Goal: Communication & Community: Answer question/provide support

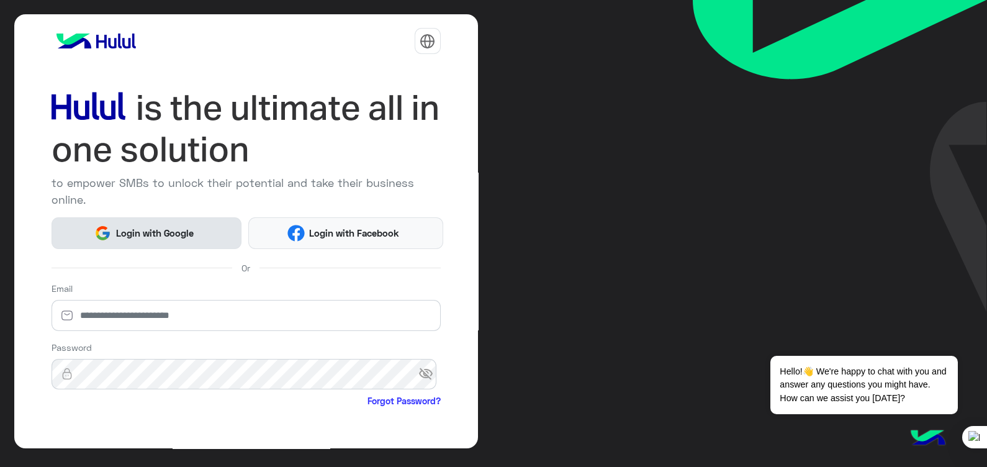
click at [168, 240] on button "Login with Google" at bounding box center [147, 233] width 190 height 32
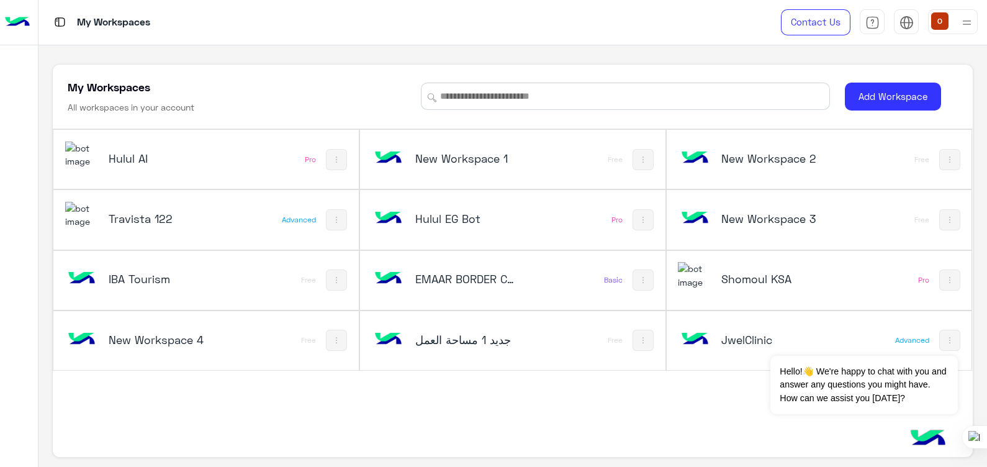
click at [687, 344] on img at bounding box center [695, 340] width 34 height 34
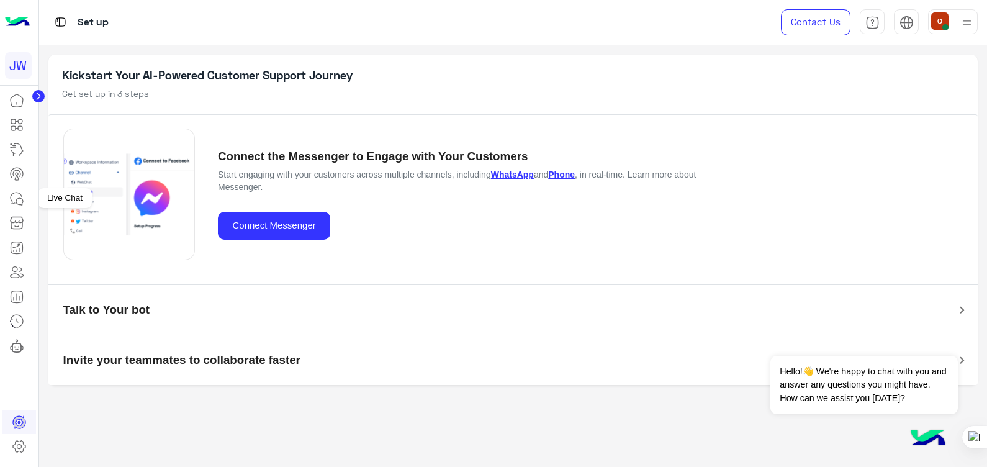
click at [19, 198] on icon at bounding box center [19, 201] width 7 height 7
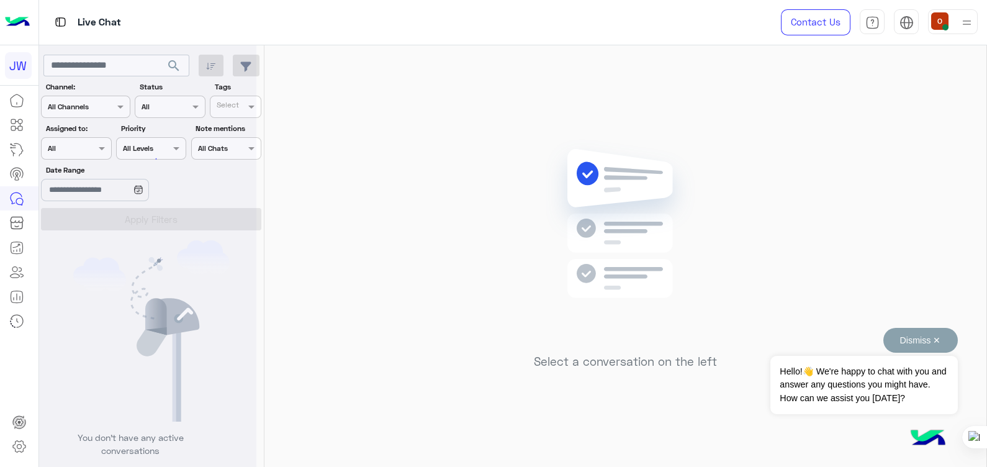
click at [913, 340] on button "Dismiss ✕" at bounding box center [920, 340] width 74 height 25
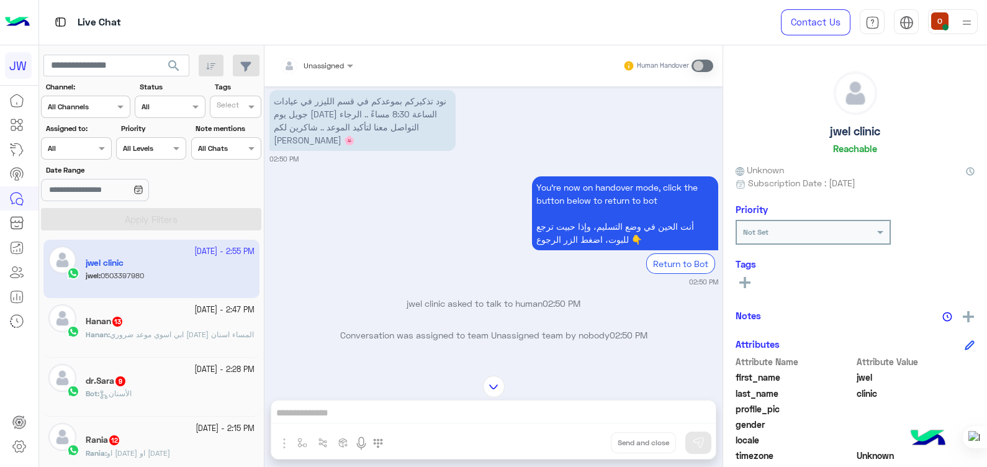
scroll to position [743, 0]
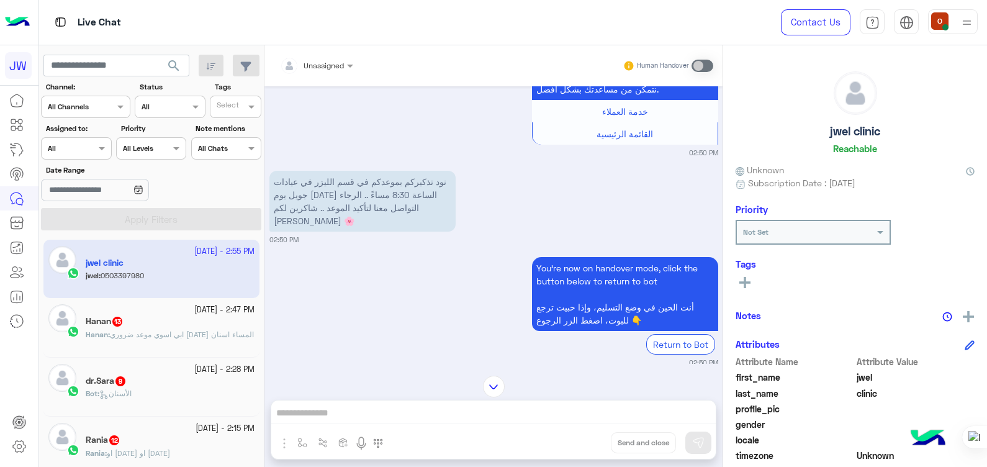
click at [183, 326] on div "Hanan 13" at bounding box center [170, 322] width 169 height 13
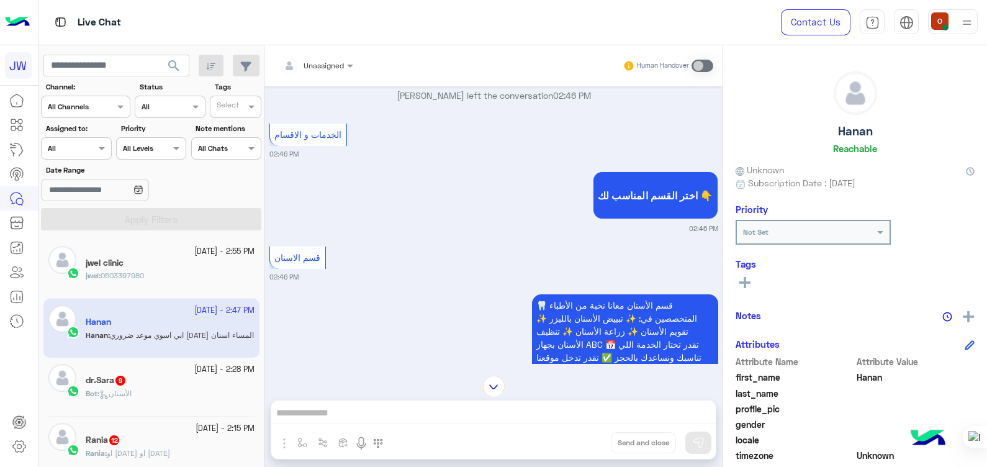
scroll to position [1089, 0]
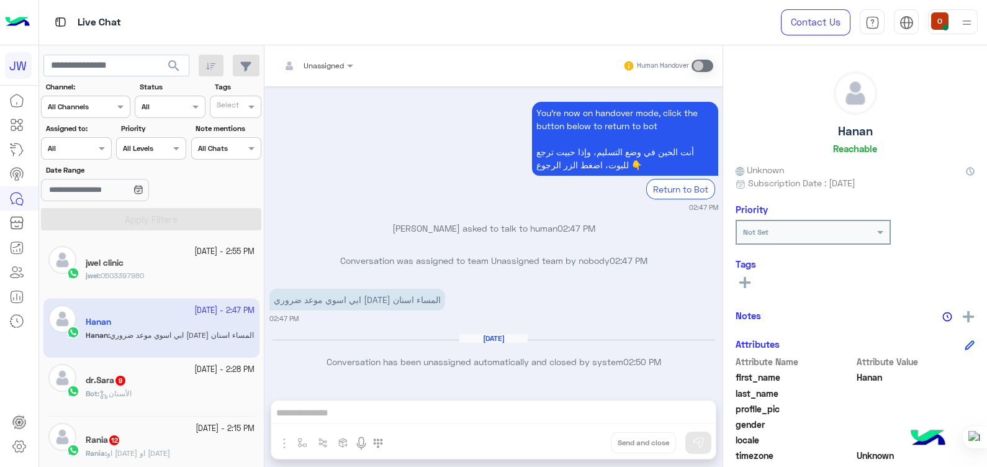
click at [146, 384] on div "dr.Sara 9" at bounding box center [170, 381] width 169 height 13
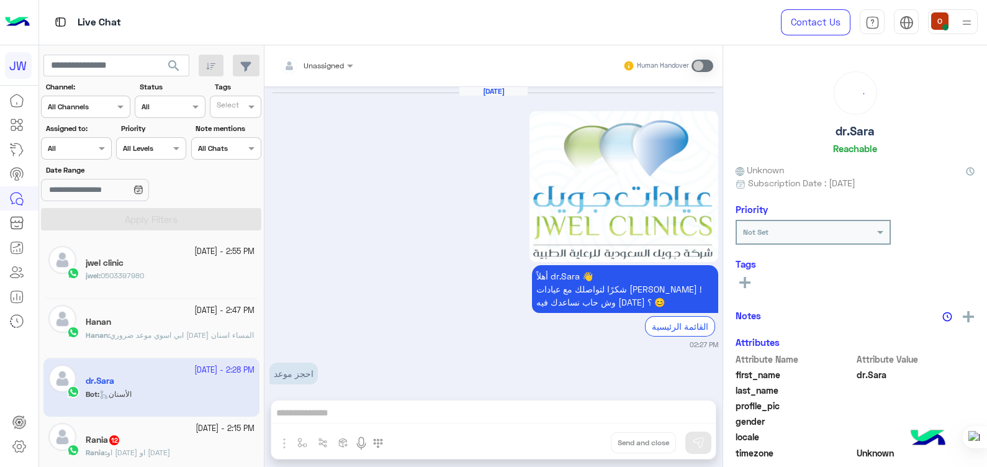
scroll to position [1222, 0]
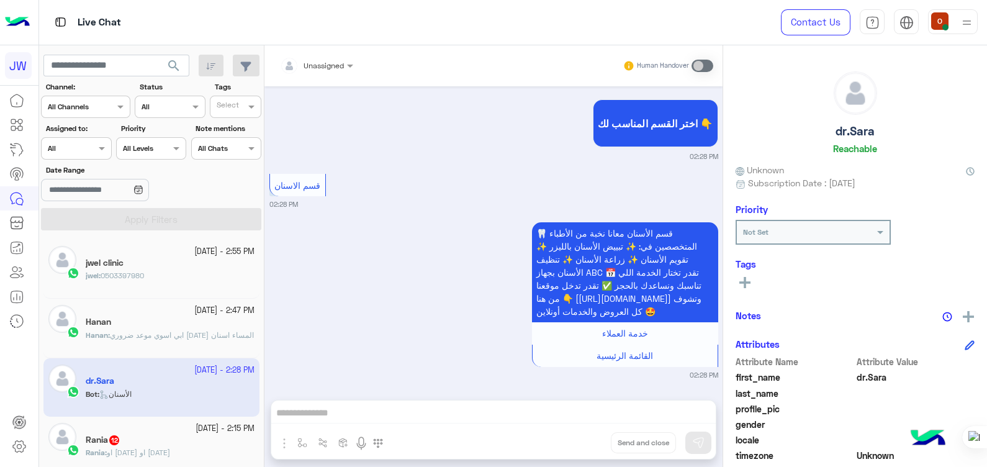
click at [21, 20] on img at bounding box center [17, 22] width 25 height 26
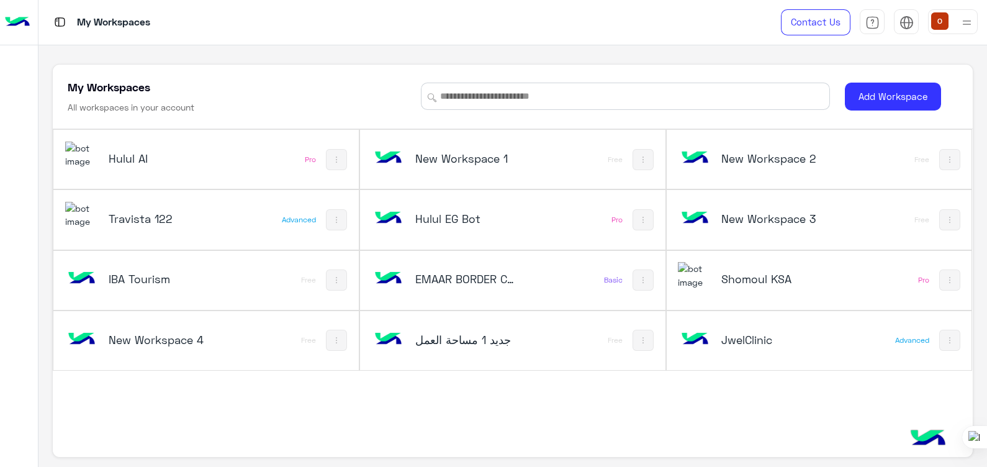
click at [94, 154] on img at bounding box center [82, 154] width 34 height 27
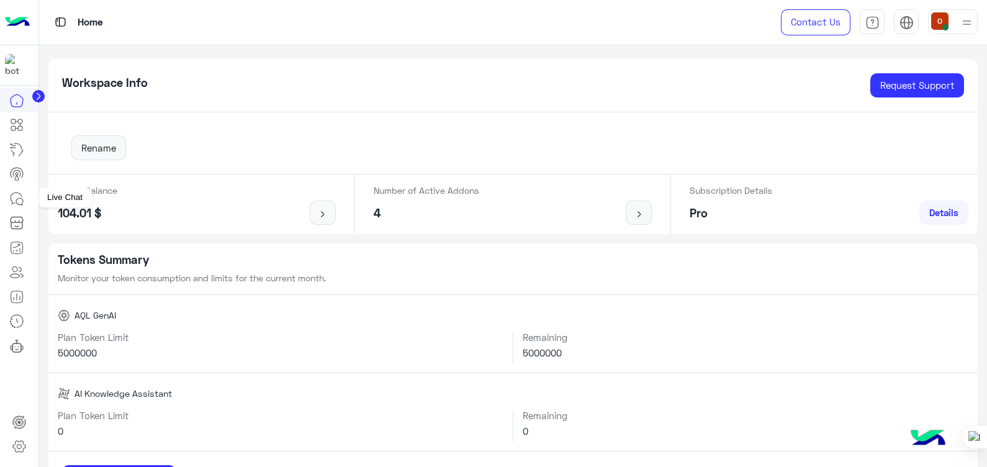
click at [15, 199] on icon at bounding box center [16, 198] width 15 height 15
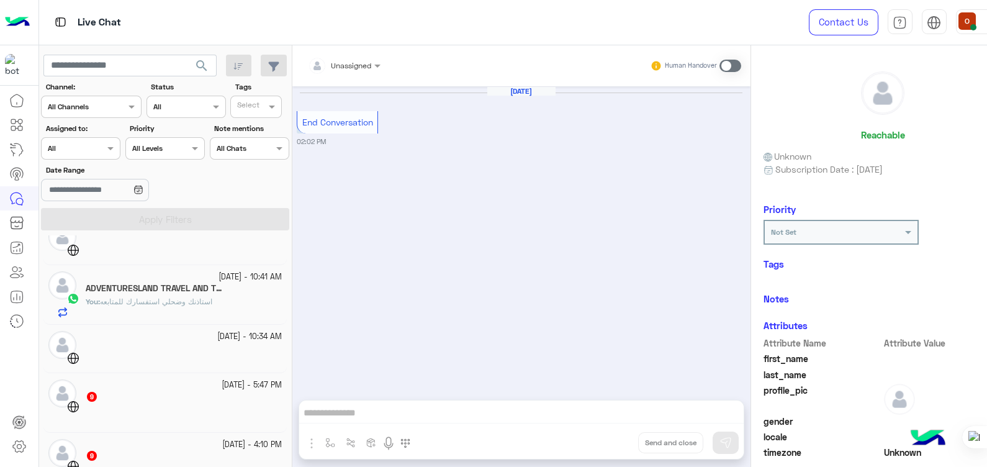
scroll to position [124, 0]
click at [127, 307] on div "You : استاذنك وضحلي استفسارك للمتابعه" at bounding box center [184, 303] width 196 height 22
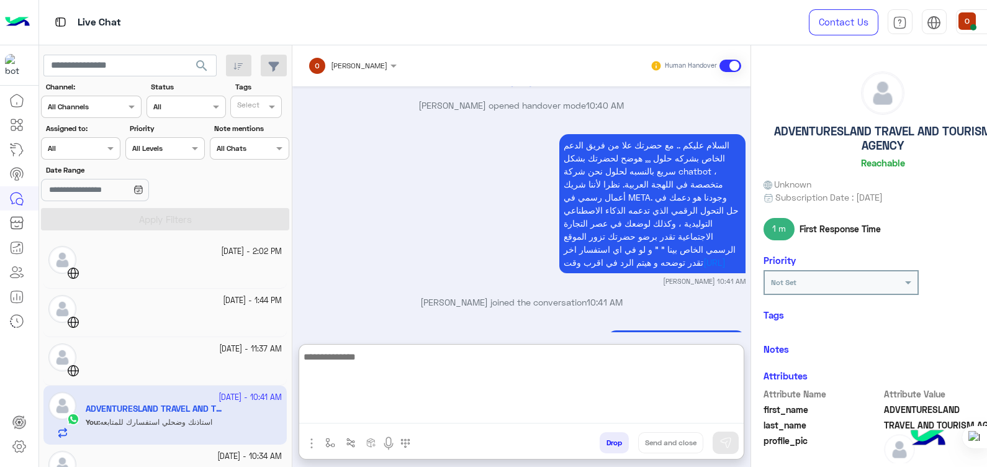
click at [460, 411] on textarea at bounding box center [521, 386] width 444 height 74
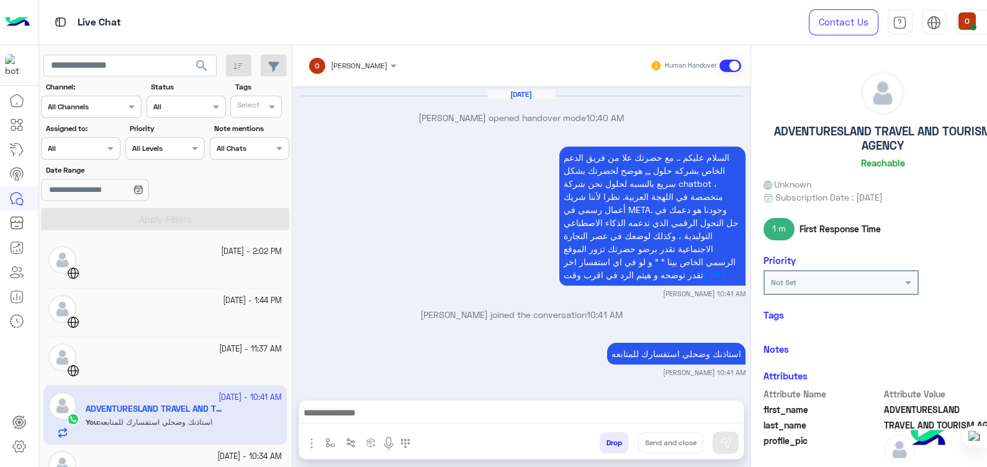
click at [413, 163] on div "السلام عليكم .. مع حضرتك علا من فريق الدعم الخاص بشركه حلول ,,, هوضح لحضرتك بشك…" at bounding box center [521, 220] width 449 height 155
click at [17, 182] on link at bounding box center [17, 173] width 34 height 25
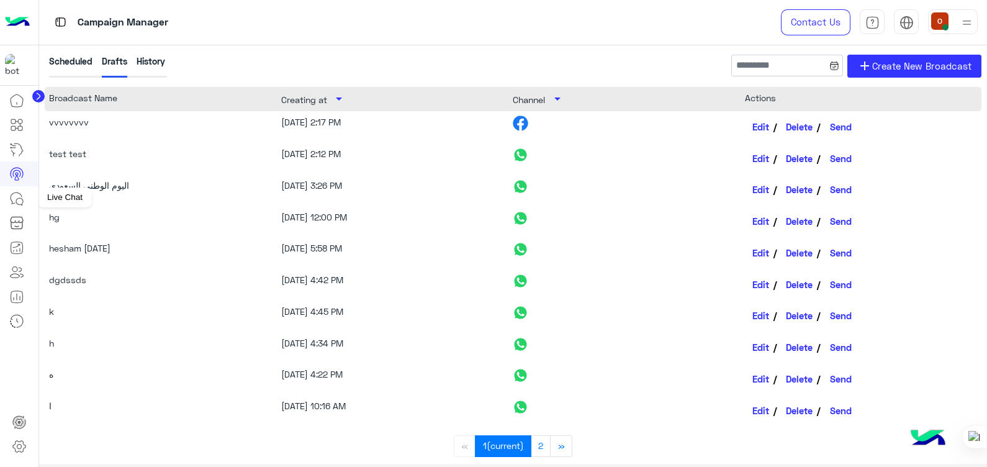
click at [16, 203] on icon at bounding box center [16, 198] width 15 height 15
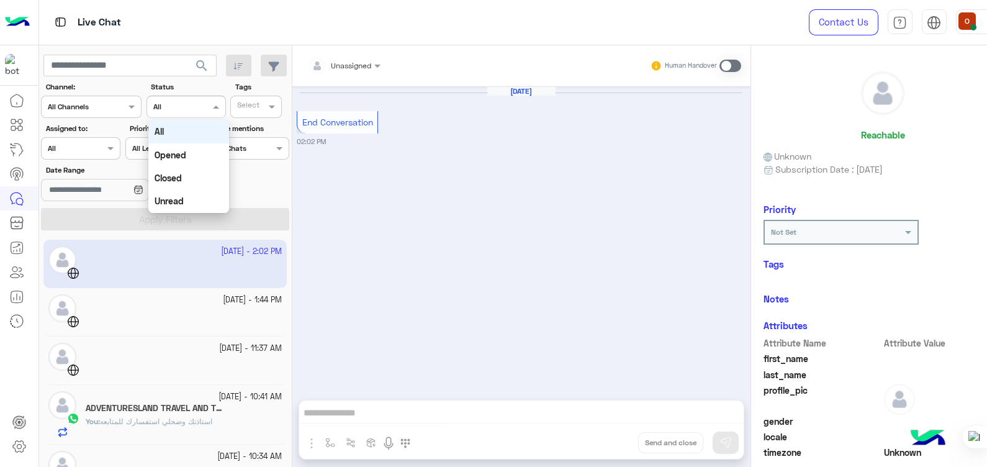
click at [215, 109] on span at bounding box center [218, 106] width 16 height 13
click at [181, 153] on b "Opened" at bounding box center [171, 155] width 32 height 11
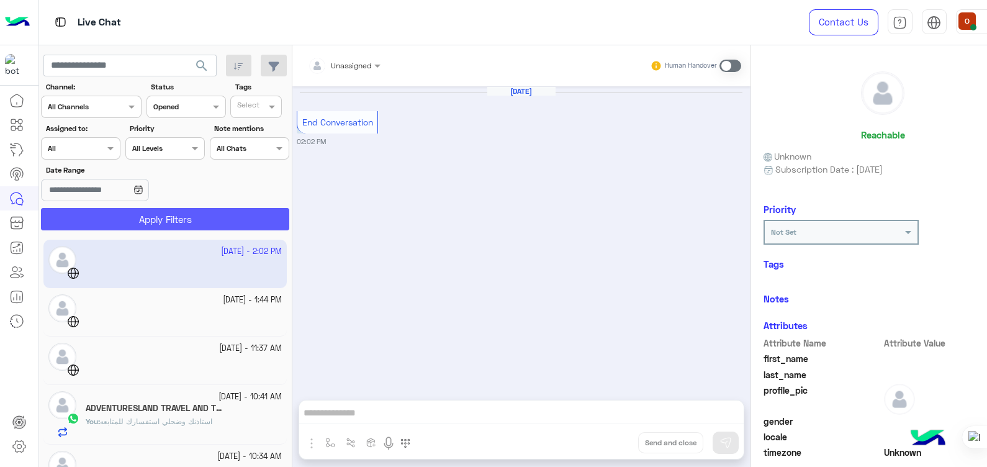
click at [169, 211] on button "Apply Filters" at bounding box center [165, 219] width 248 height 22
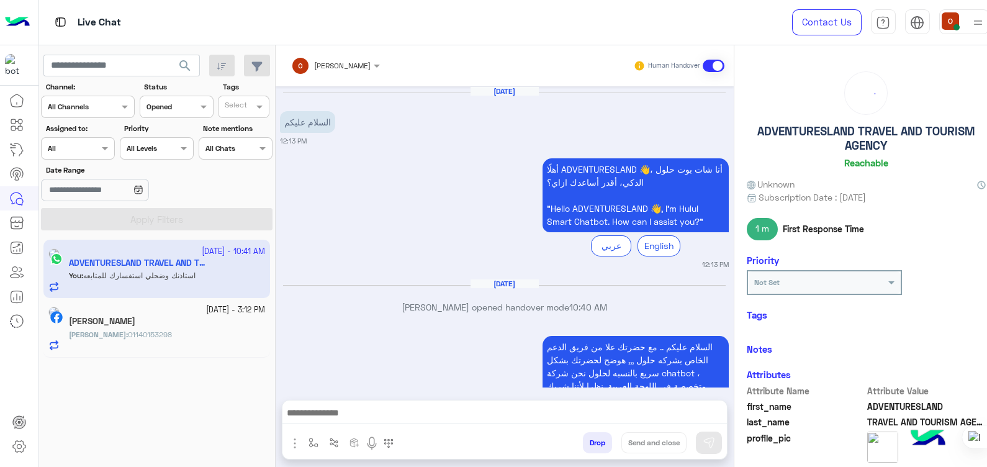
scroll to position [202, 0]
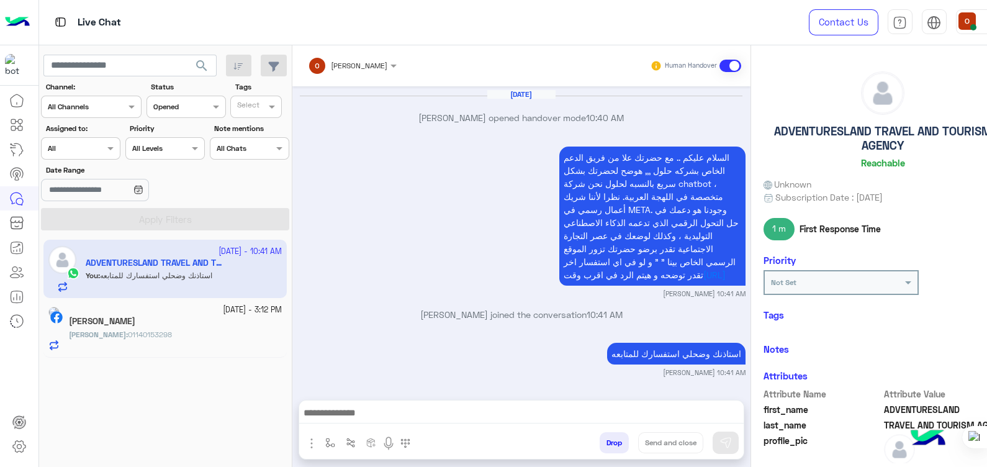
click at [152, 307] on div "[DATE] - 3:12 PM" at bounding box center [175, 310] width 213 height 12
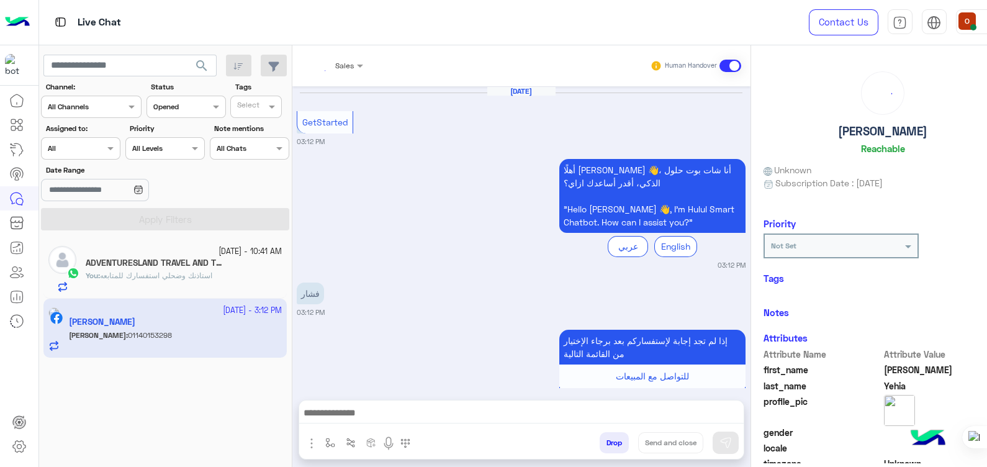
scroll to position [532, 0]
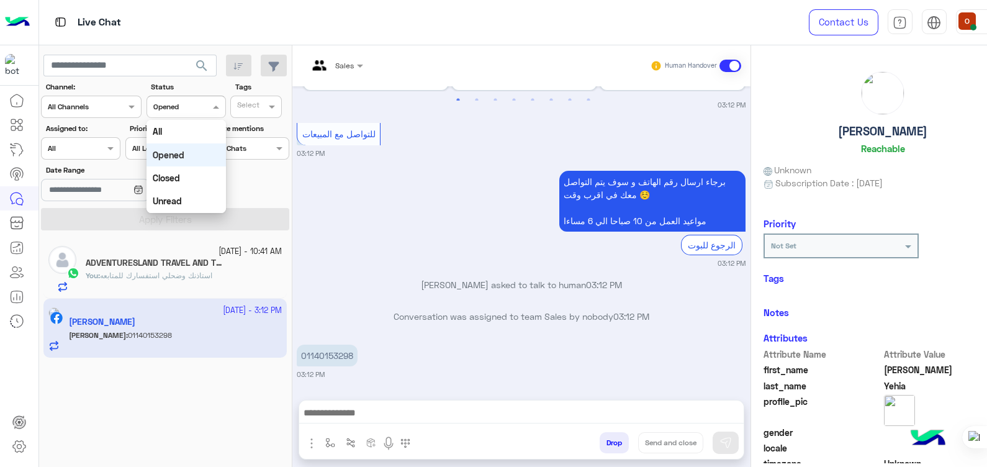
click at [220, 108] on span at bounding box center [218, 106] width 16 height 13
click at [180, 175] on div "Closed" at bounding box center [185, 177] width 79 height 23
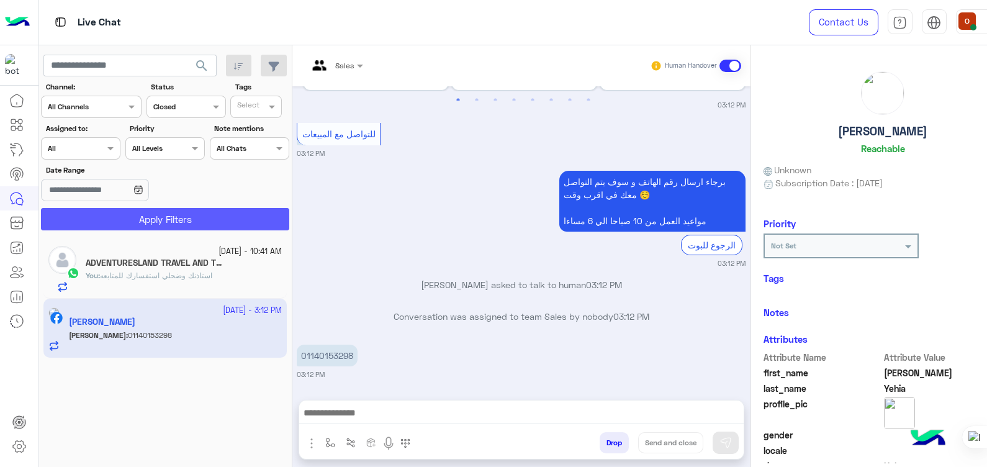
click at [171, 218] on button "Apply Filters" at bounding box center [165, 219] width 248 height 22
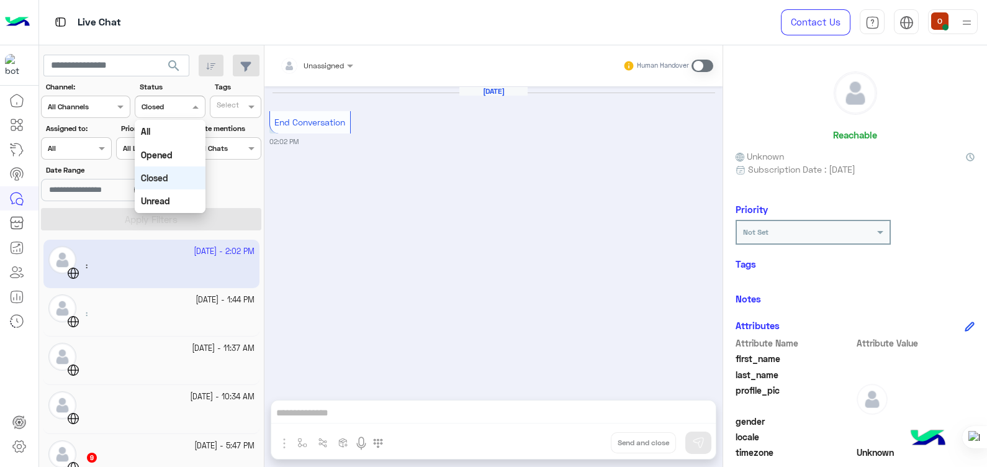
click at [195, 102] on span at bounding box center [197, 106] width 16 height 13
click at [161, 195] on div "Unread" at bounding box center [170, 200] width 70 height 23
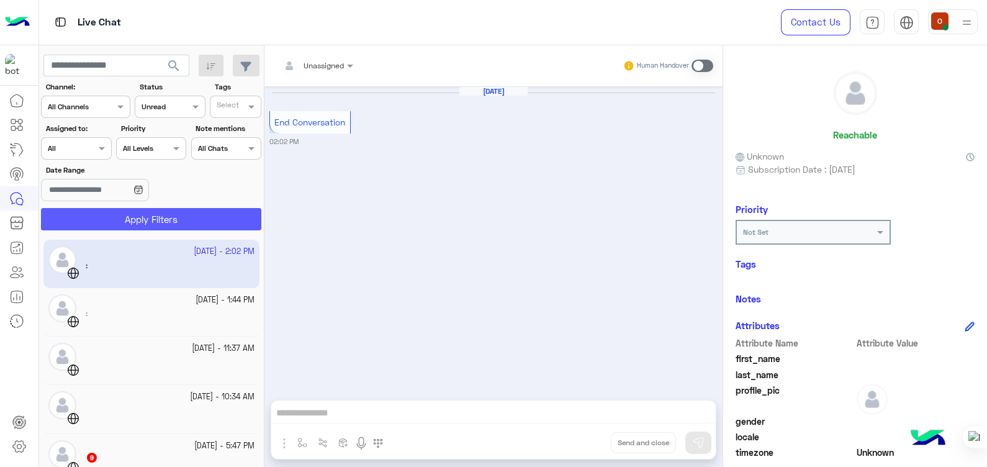
click at [180, 209] on button "Apply Filters" at bounding box center [151, 219] width 220 height 22
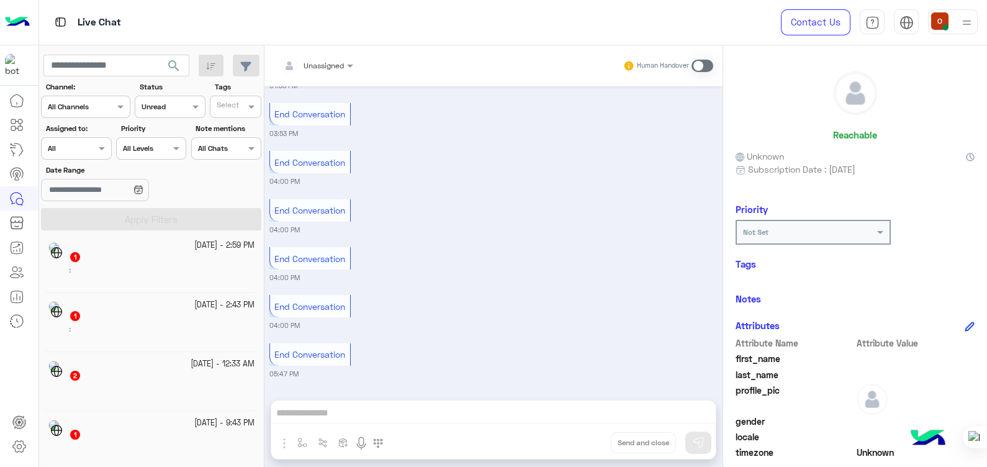
scroll to position [6, 0]
click at [24, 221] on icon at bounding box center [16, 222] width 15 height 15
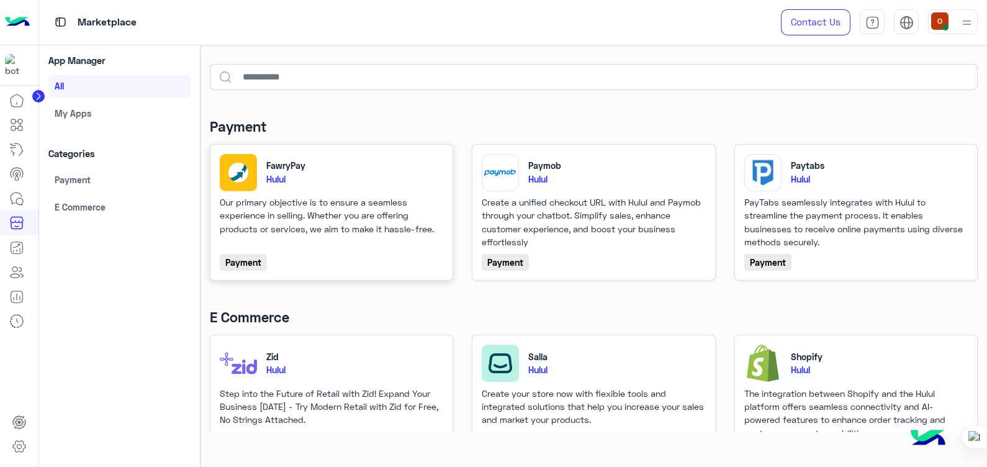
click at [304, 238] on div "Our primary objective is to ensure a seamless experience in selling. Whether yo…" at bounding box center [331, 221] width 223 height 53
click at [14, 246] on icon at bounding box center [15, 245] width 7 height 4
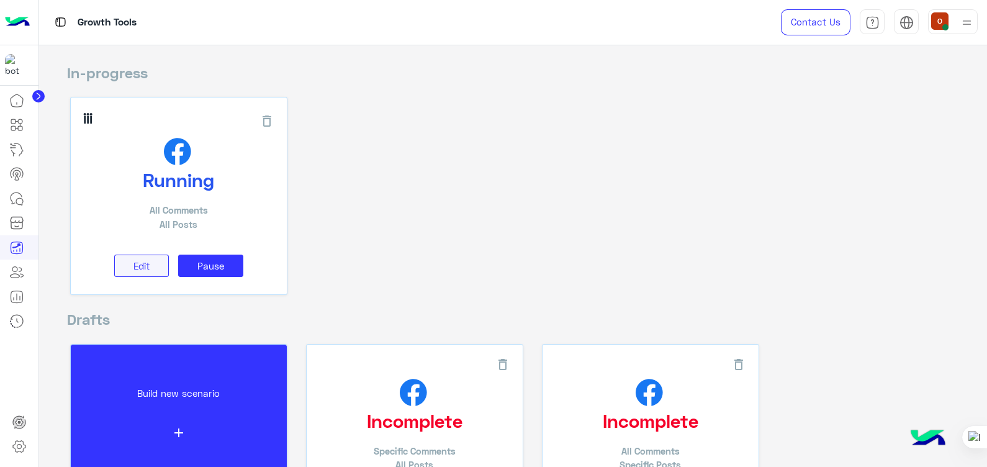
click at [140, 260] on span "Edit" at bounding box center [141, 265] width 16 height 11
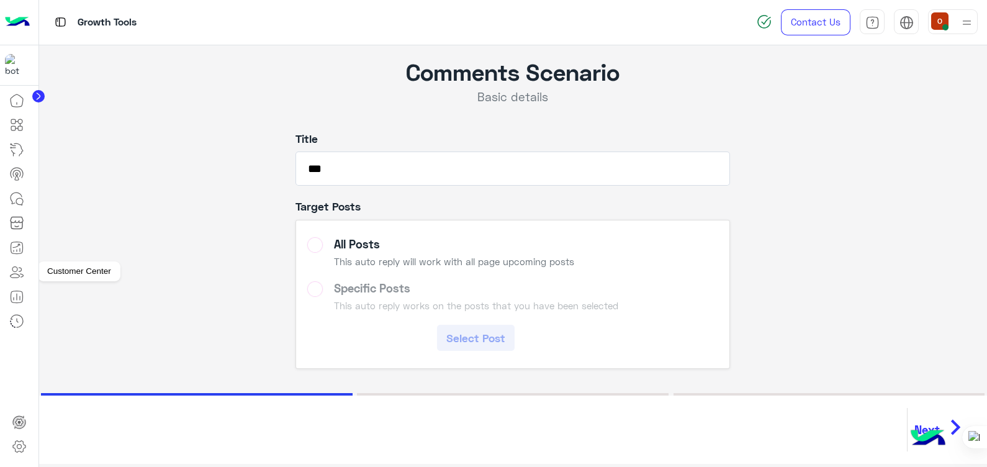
click at [19, 264] on icon at bounding box center [16, 271] width 15 height 15
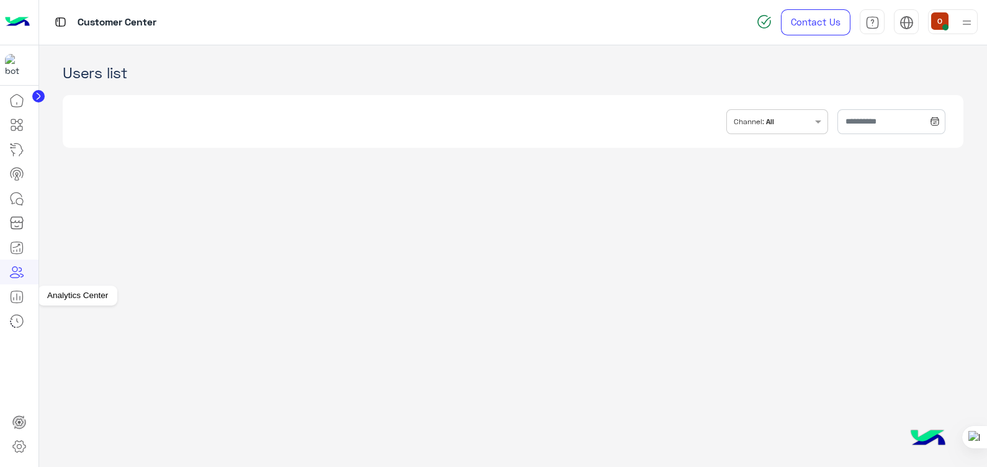
click at [13, 292] on icon at bounding box center [16, 296] width 15 height 15
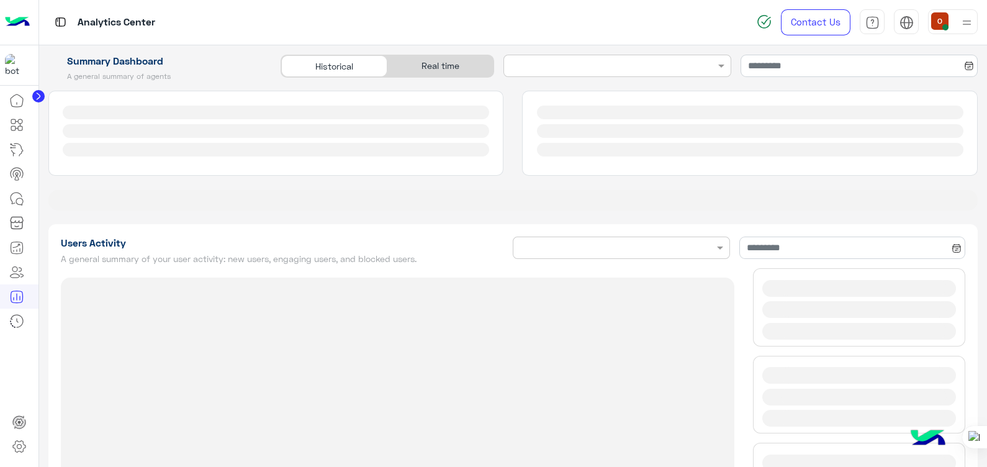
type input "**********"
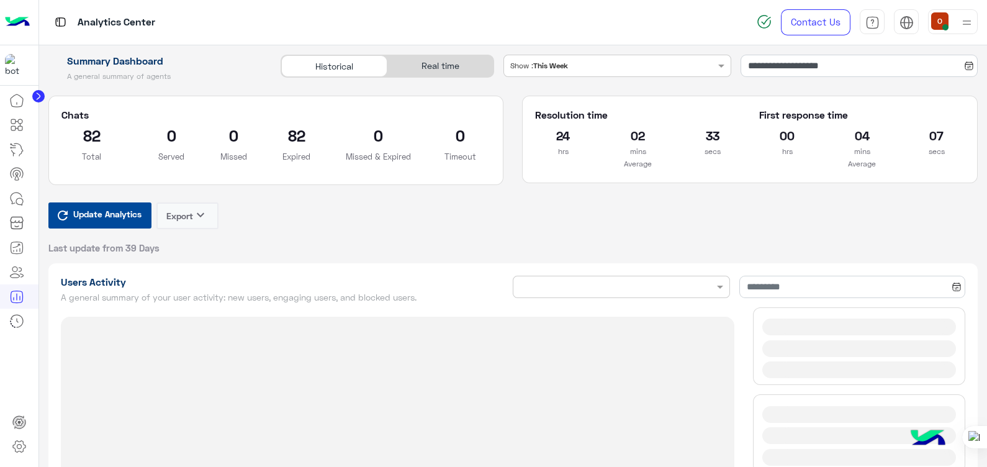
type input "**********"
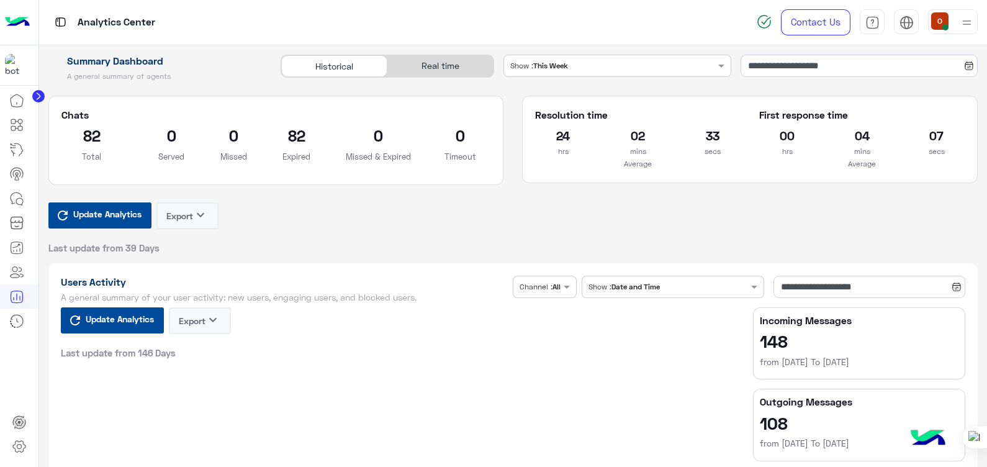
type input "**********"
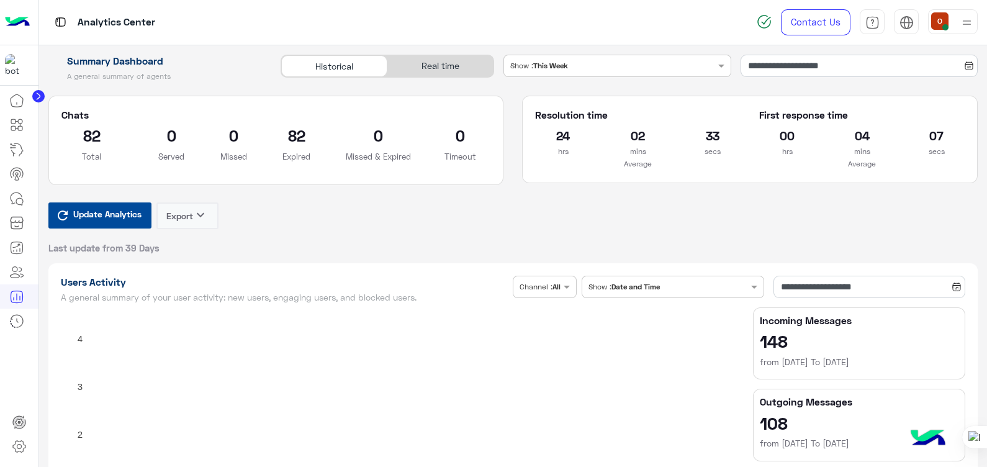
type input "**********"
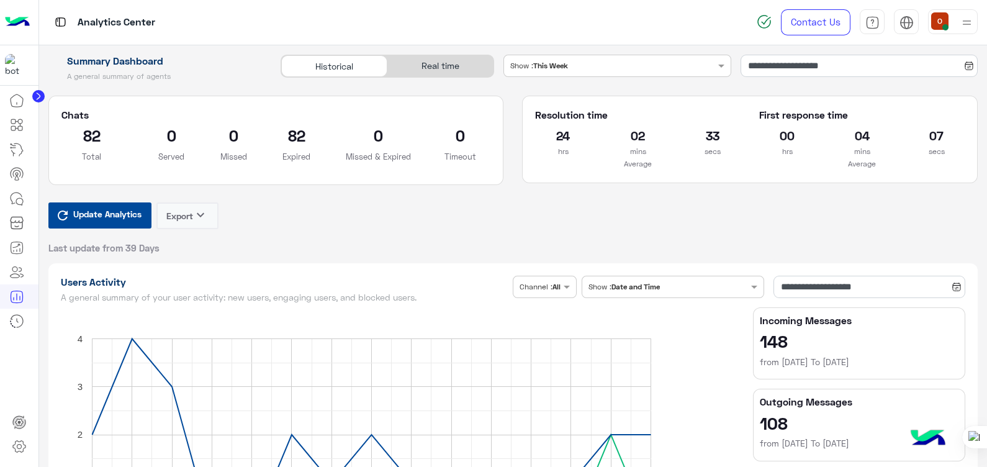
type input "**********"
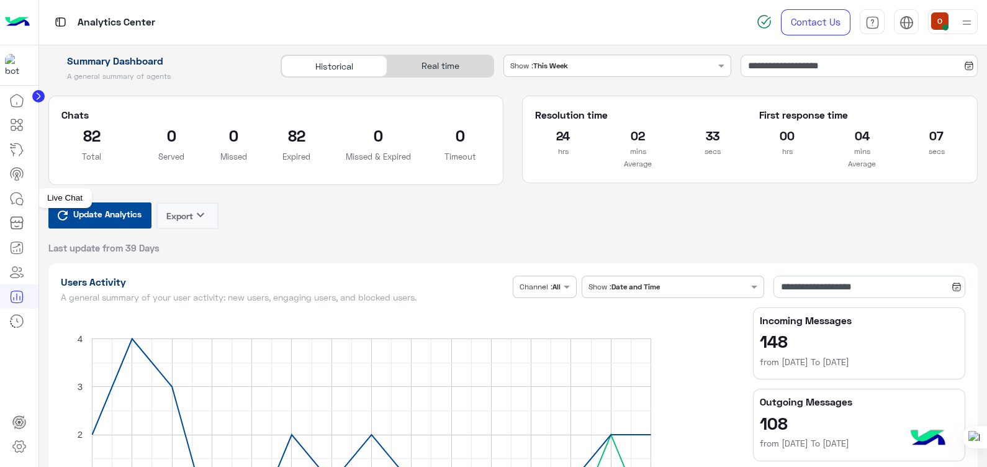
click at [17, 200] on icon at bounding box center [16, 198] width 15 height 15
click at [446, 28] on div "Analytics Center" at bounding box center [355, 22] width 632 height 45
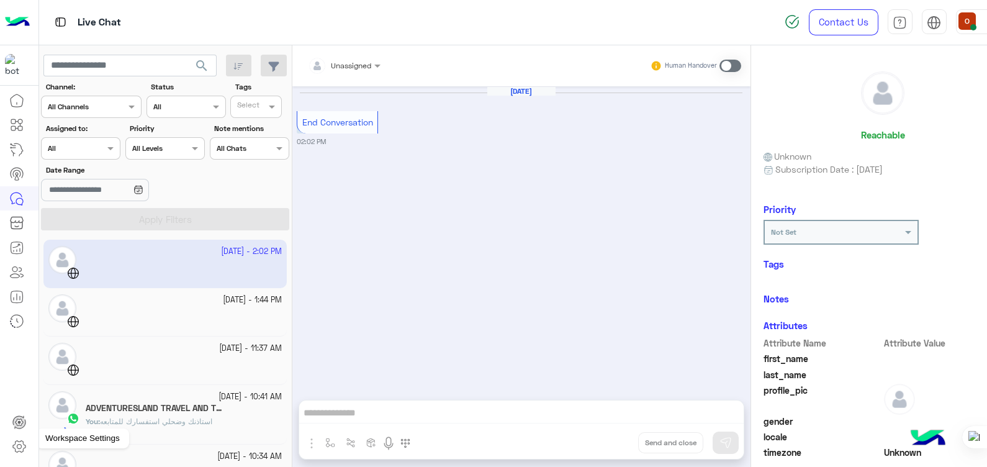
click at [17, 450] on icon at bounding box center [19, 446] width 15 height 15
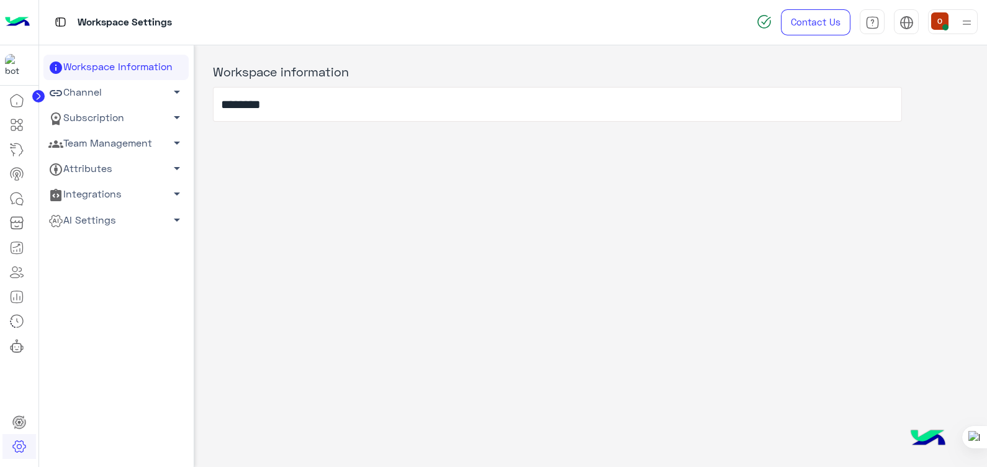
click at [176, 117] on span "arrow_drop_down" at bounding box center [176, 117] width 15 height 15
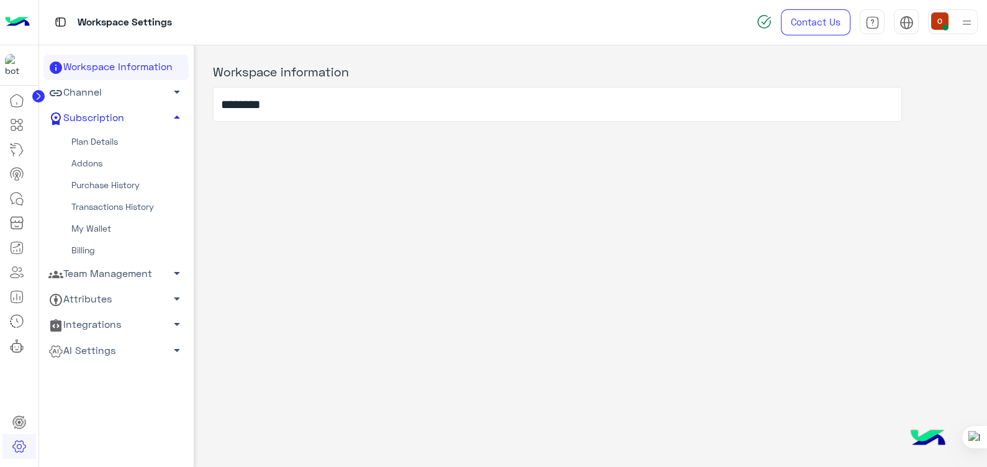
click at [176, 117] on span "arrow_drop_up" at bounding box center [176, 117] width 15 height 15
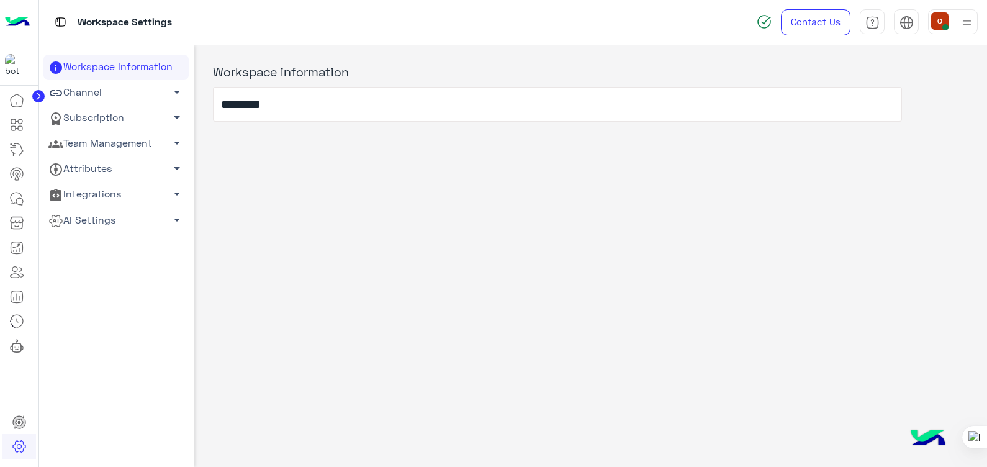
click at [174, 140] on span "arrow_drop_down" at bounding box center [176, 142] width 15 height 15
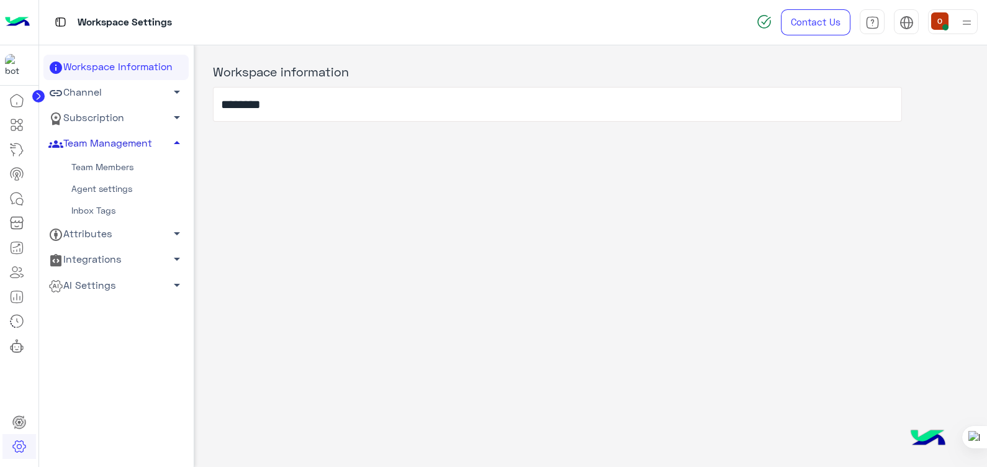
click at [174, 140] on span "arrow_drop_up" at bounding box center [176, 142] width 15 height 15
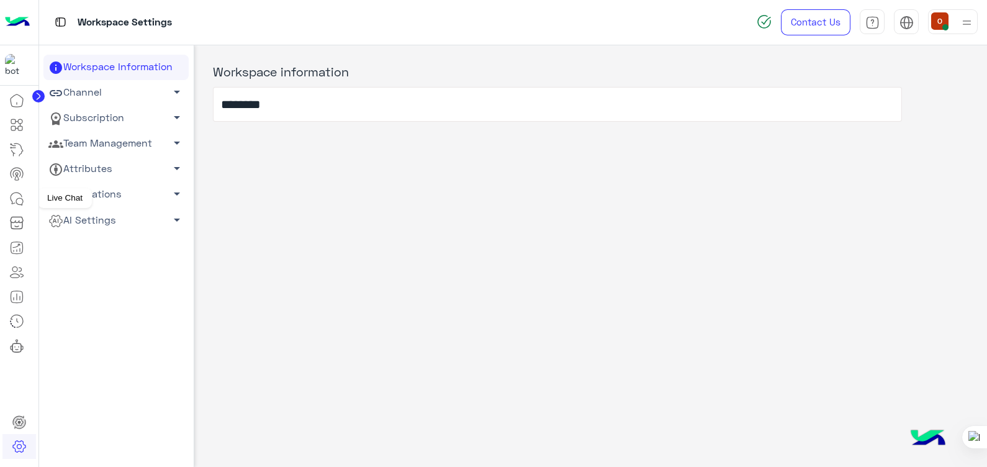
click at [22, 195] on icon at bounding box center [16, 197] width 11 height 11
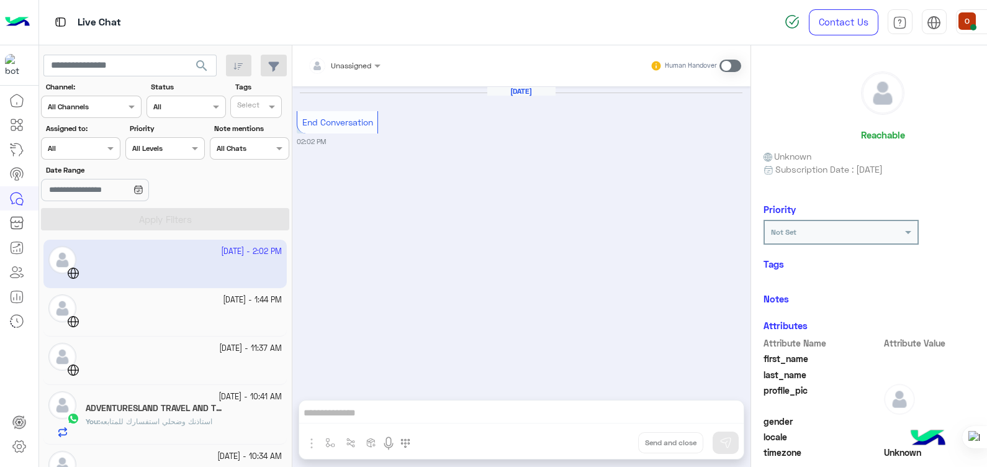
click at [163, 402] on div "[DATE] - 10:41 AM" at bounding box center [184, 397] width 196 height 12
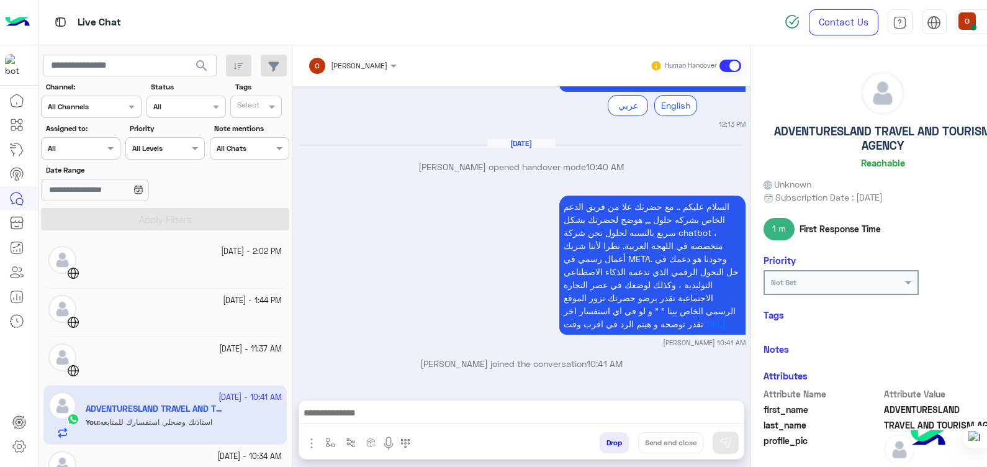
scroll to position [202, 0]
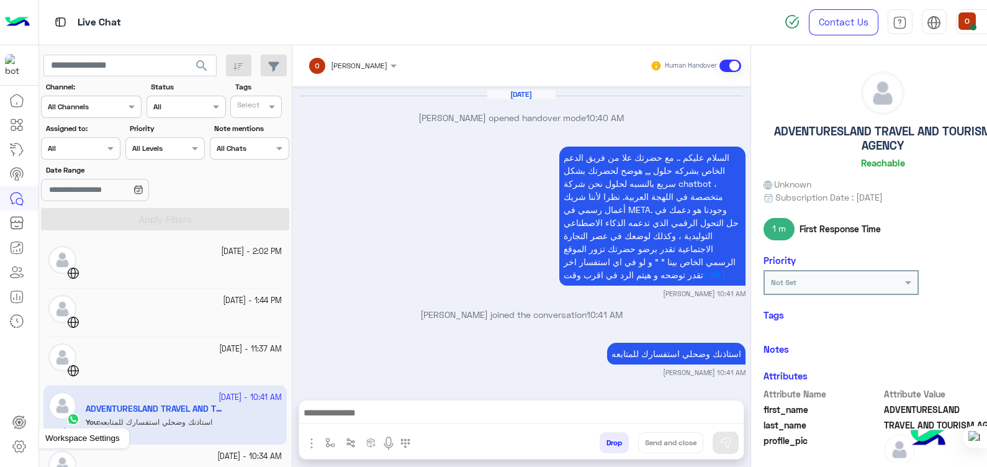
click at [16, 447] on icon at bounding box center [19, 446] width 15 height 15
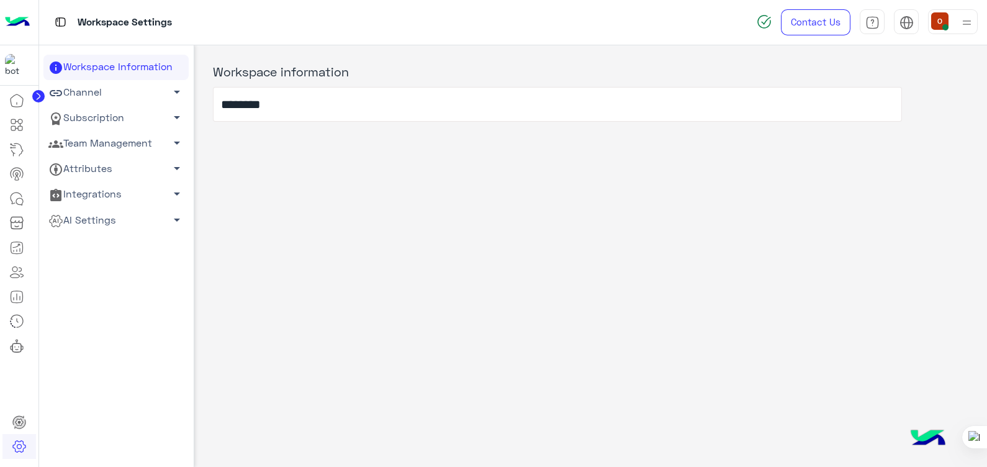
click at [171, 173] on span "arrow_drop_down" at bounding box center [176, 168] width 15 height 15
click at [171, 173] on span "arrow_drop_up" at bounding box center [176, 168] width 15 height 15
click at [171, 173] on span "arrow_drop_down" at bounding box center [176, 168] width 15 height 15
click at [93, 189] on link "User Attributes" at bounding box center [115, 193] width 145 height 22
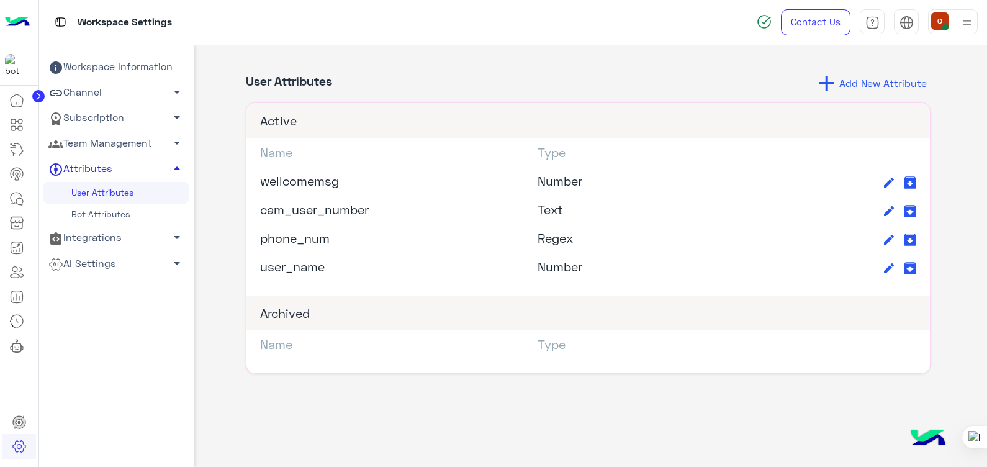
click at [90, 211] on link "Bot Attributes" at bounding box center [115, 215] width 145 height 22
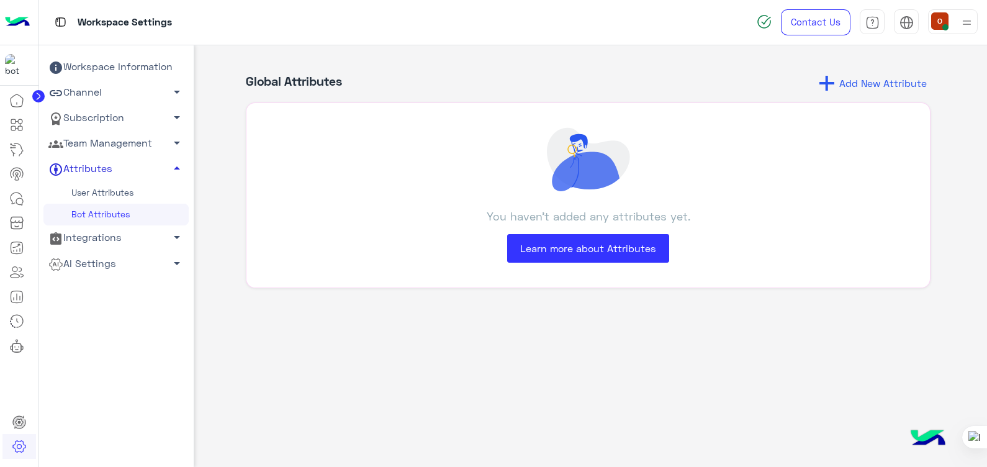
click at [89, 191] on link "User Attributes" at bounding box center [115, 193] width 145 height 22
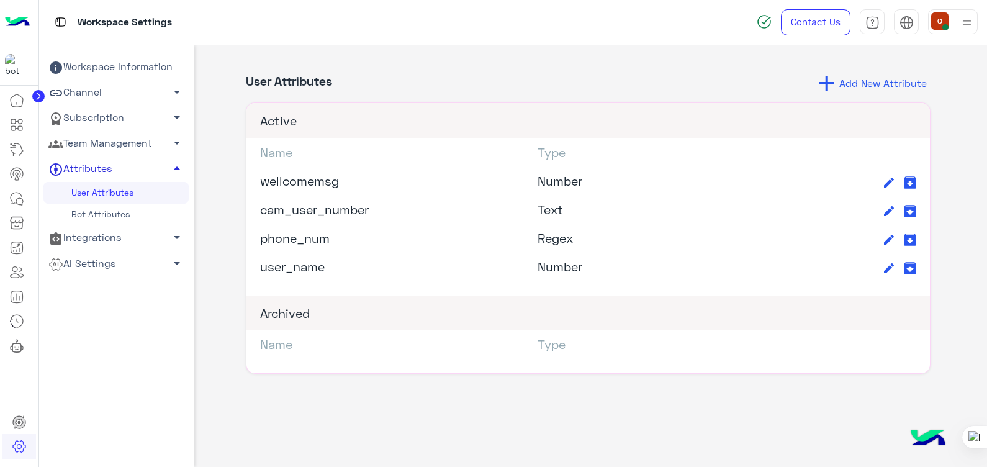
click at [171, 163] on span "arrow_drop_up" at bounding box center [176, 168] width 15 height 15
click at [173, 195] on span "arrow_drop_down" at bounding box center [176, 193] width 15 height 15
click at [173, 195] on span "arrow_drop_up" at bounding box center [176, 193] width 15 height 15
click at [12, 202] on icon at bounding box center [16, 197] width 11 height 11
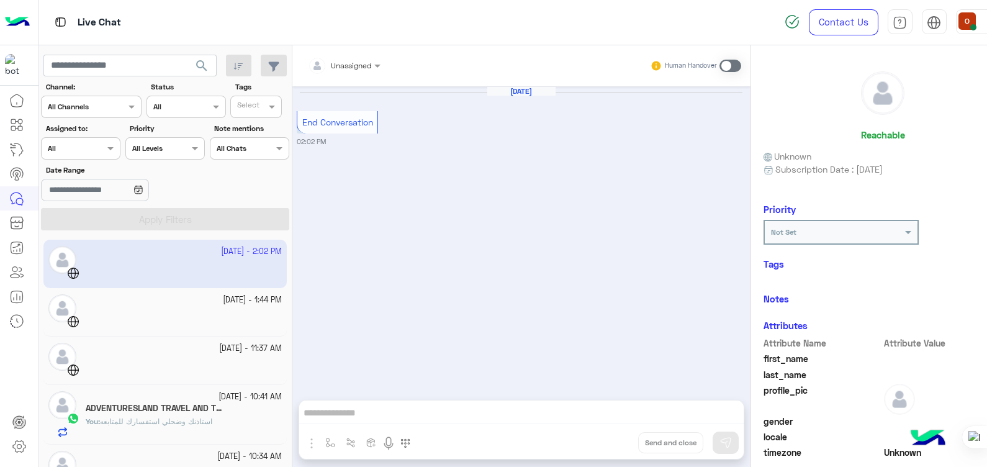
click at [179, 430] on div "You : استاذنك وضحلي استفسارك للمتابعه" at bounding box center [184, 427] width 196 height 22
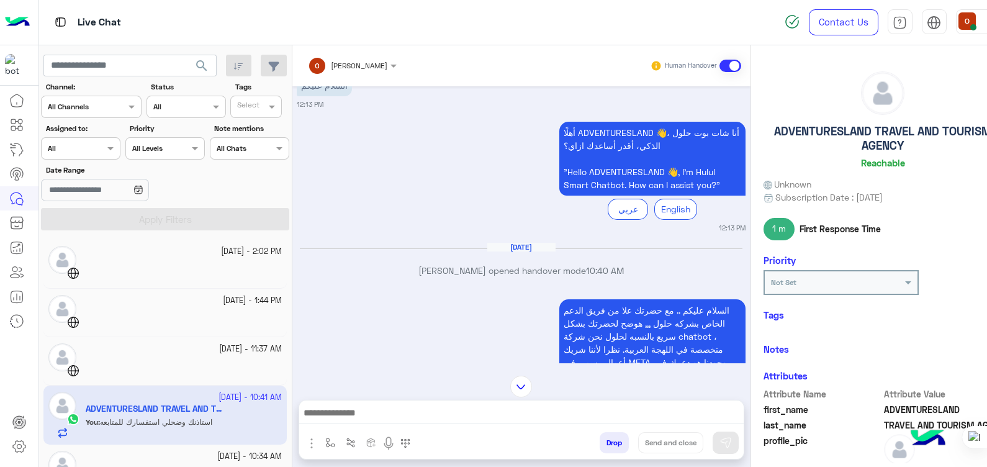
scroll to position [35, 0]
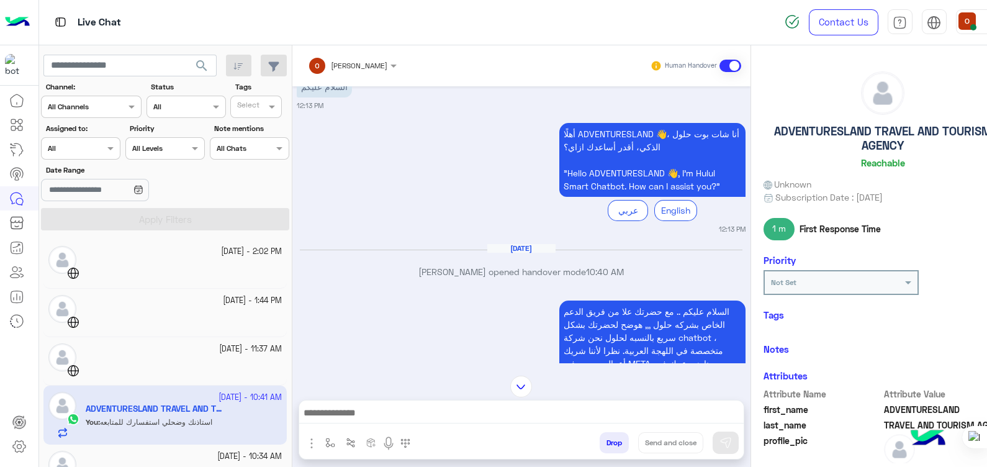
drag, startPoint x: 985, startPoint y: 154, endPoint x: 985, endPoint y: 238, distance: 83.8
click at [986, 238] on html "Live Chat Contact Us Help Center عربي English search Channel: Channel All Chann…" at bounding box center [493, 233] width 987 height 467
drag, startPoint x: 985, startPoint y: 238, endPoint x: 966, endPoint y: 280, distance: 46.4
click at [966, 280] on div "Not Set" at bounding box center [882, 282] width 239 height 25
drag, startPoint x: 985, startPoint y: 222, endPoint x: 985, endPoint y: 356, distance: 133.4
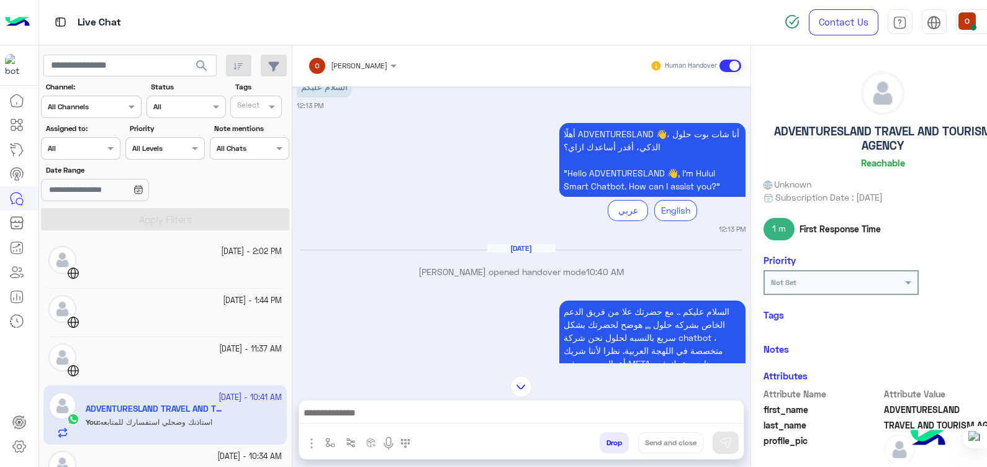
click at [986, 356] on html "Live Chat Contact Us Help Center عربي English search Channel: Channel All Chann…" at bounding box center [493, 233] width 987 height 467
drag, startPoint x: 985, startPoint y: 356, endPoint x: 853, endPoint y: 346, distance: 132.5
click at [853, 346] on div "Notes" at bounding box center [882, 348] width 239 height 11
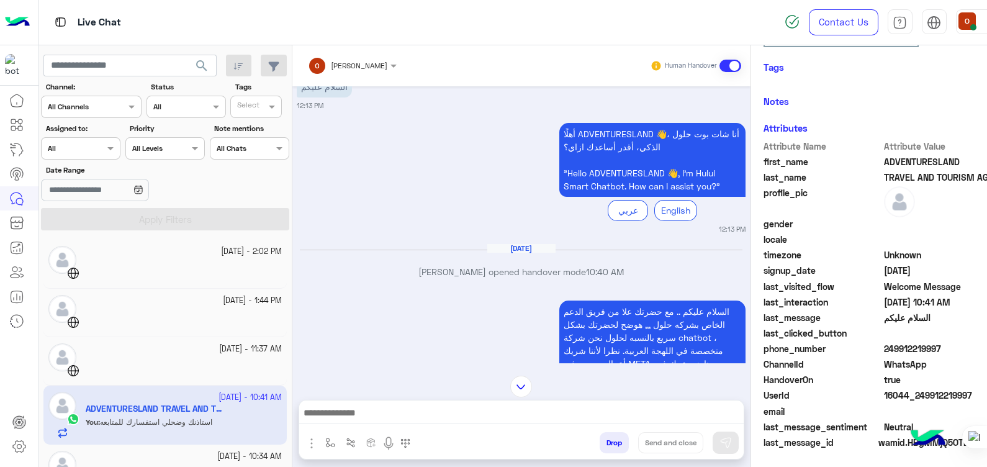
drag, startPoint x: 853, startPoint y: 346, endPoint x: 844, endPoint y: 500, distance: 154.2
click at [844, 466] on html "Live Chat Contact Us Help Center عربي English search Channel: Channel All Chann…" at bounding box center [493, 233] width 987 height 467
drag, startPoint x: 844, startPoint y: 500, endPoint x: 985, endPoint y: 348, distance: 208.2
click at [986, 351] on html "Live Chat Contact Us Help Center عربي English search Channel: Channel All Chann…" at bounding box center [493, 233] width 987 height 467
click at [444, 138] on div "أهلًا ADVENTURESLAND 👋، أنا شات بوت حلول الذكي، أقدر أساعدك ازاي؟ "Hello ADVENT…" at bounding box center [521, 177] width 449 height 114
